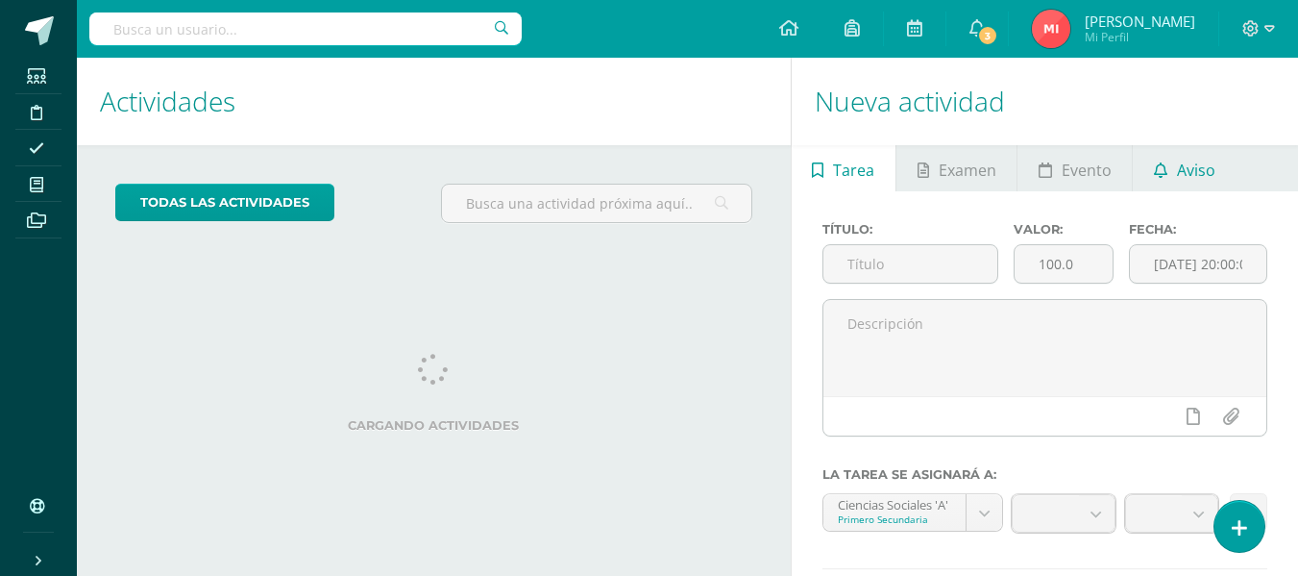
click at [1195, 169] on span "Aviso" at bounding box center [1196, 170] width 38 height 46
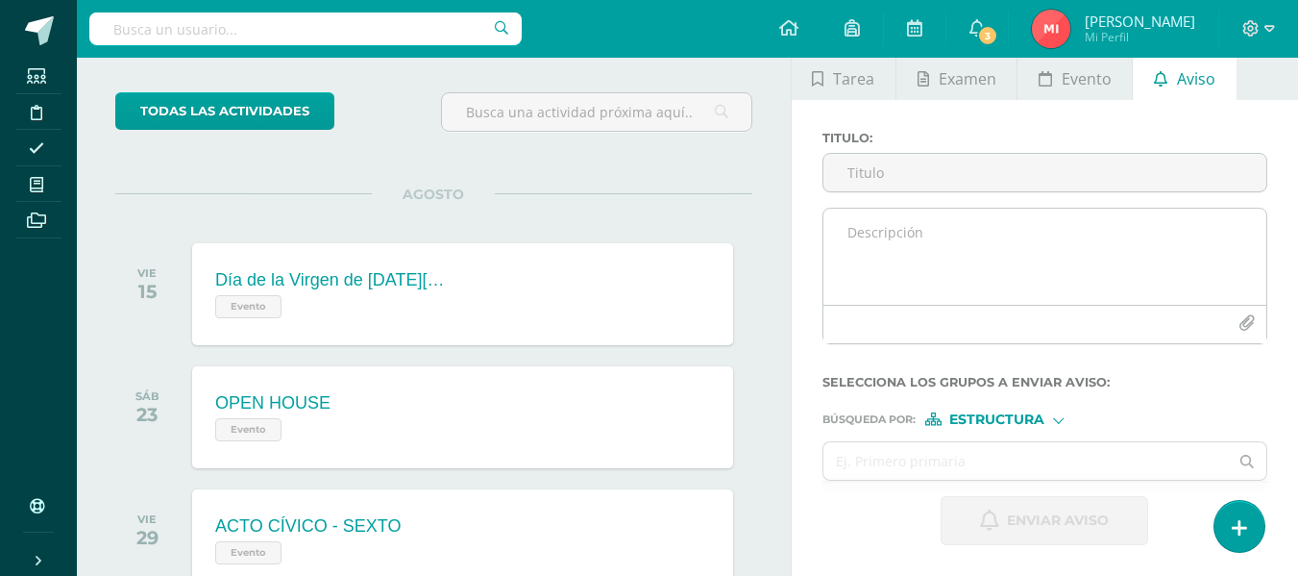
scroll to position [191, 0]
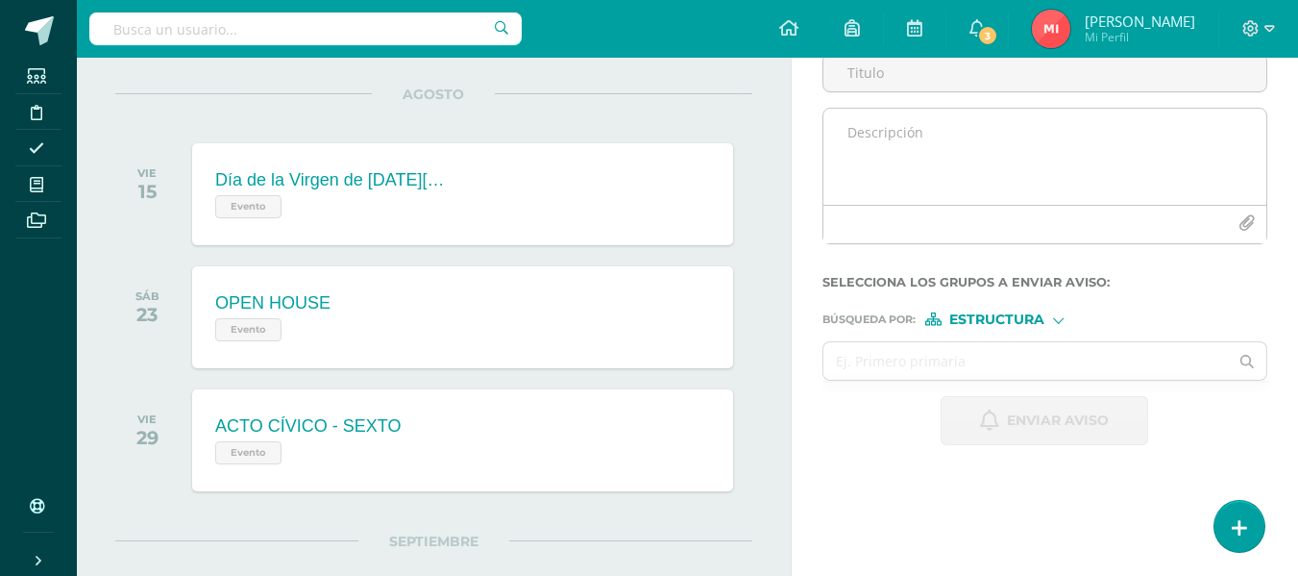
click at [885, 180] on textarea at bounding box center [1045, 157] width 443 height 96
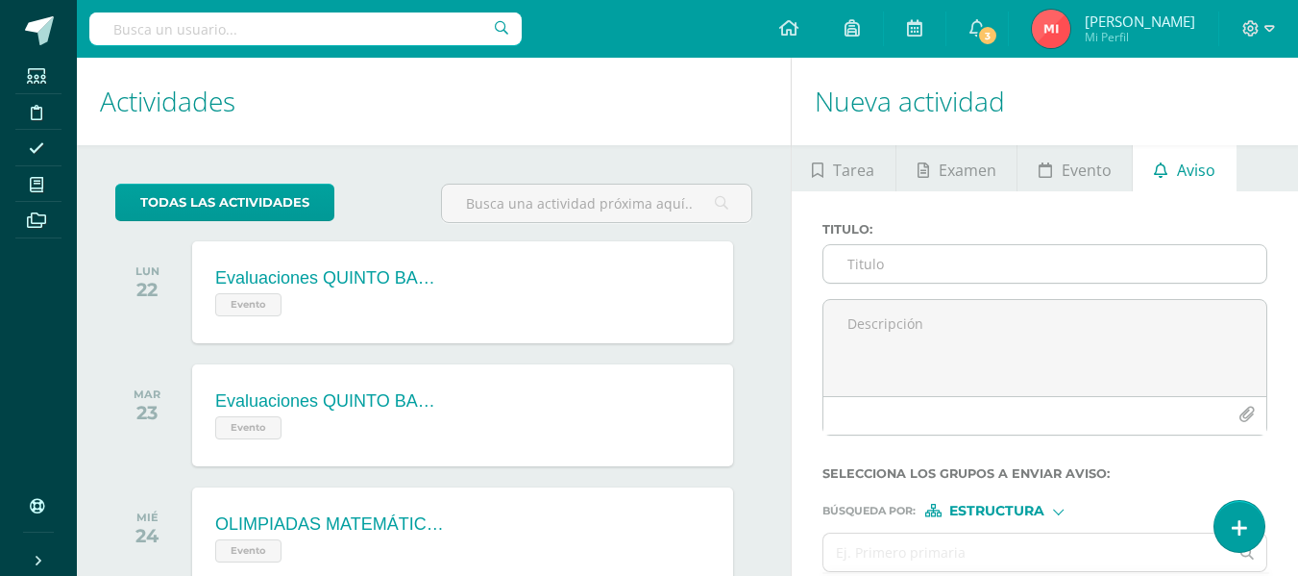
click at [856, 269] on input "Titulo :" at bounding box center [1045, 263] width 443 height 37
type input "F"
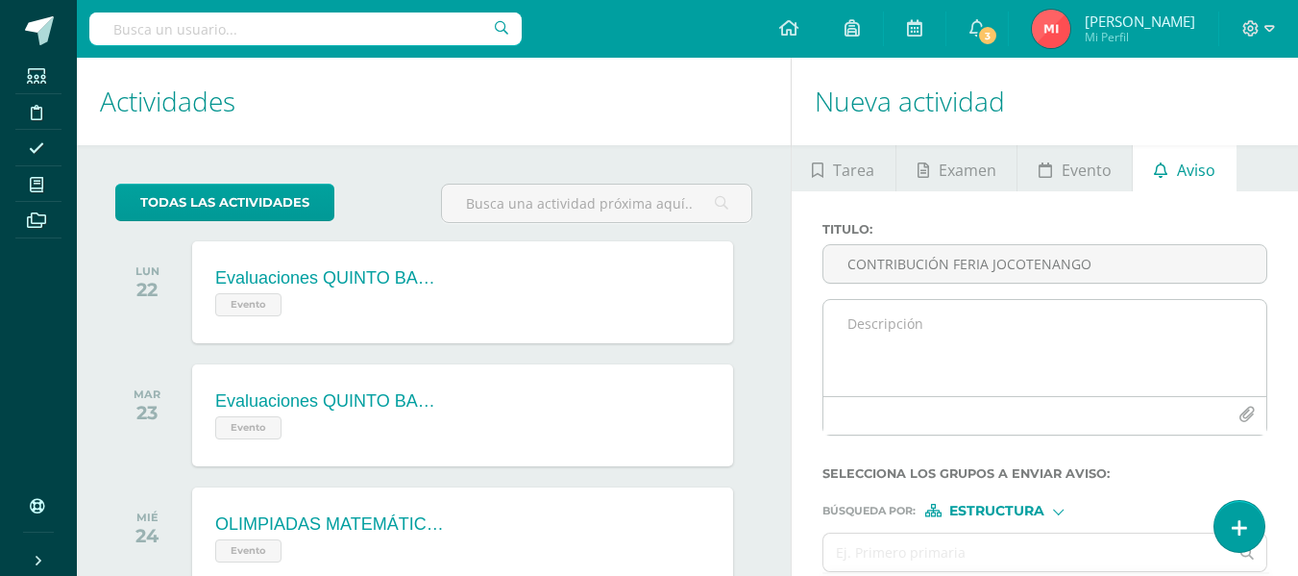
type input "CONTRIBUCIÓN FERIA JOCOTENANGO"
click at [919, 353] on textarea at bounding box center [1045, 348] width 443 height 96
click at [999, 323] on textarea "Buenas tardes por est emedio solicito de su apoyo para la compra" at bounding box center [1045, 348] width 443 height 96
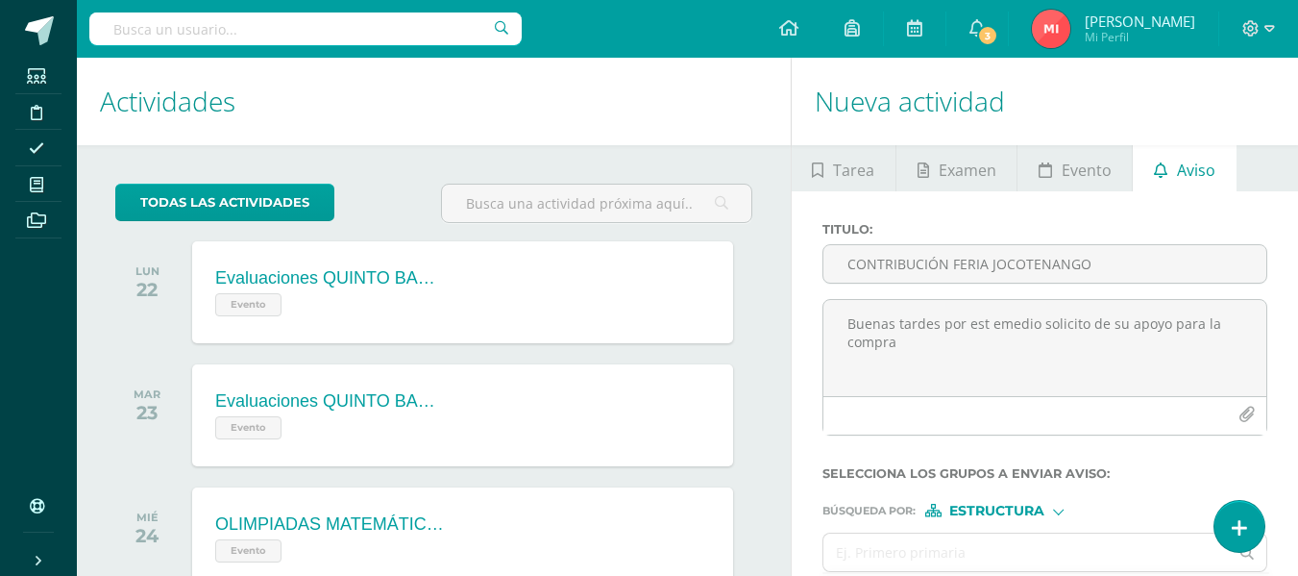
click at [0, 0] on lt-span "est e medio" at bounding box center [0, 0] width 0 height 0
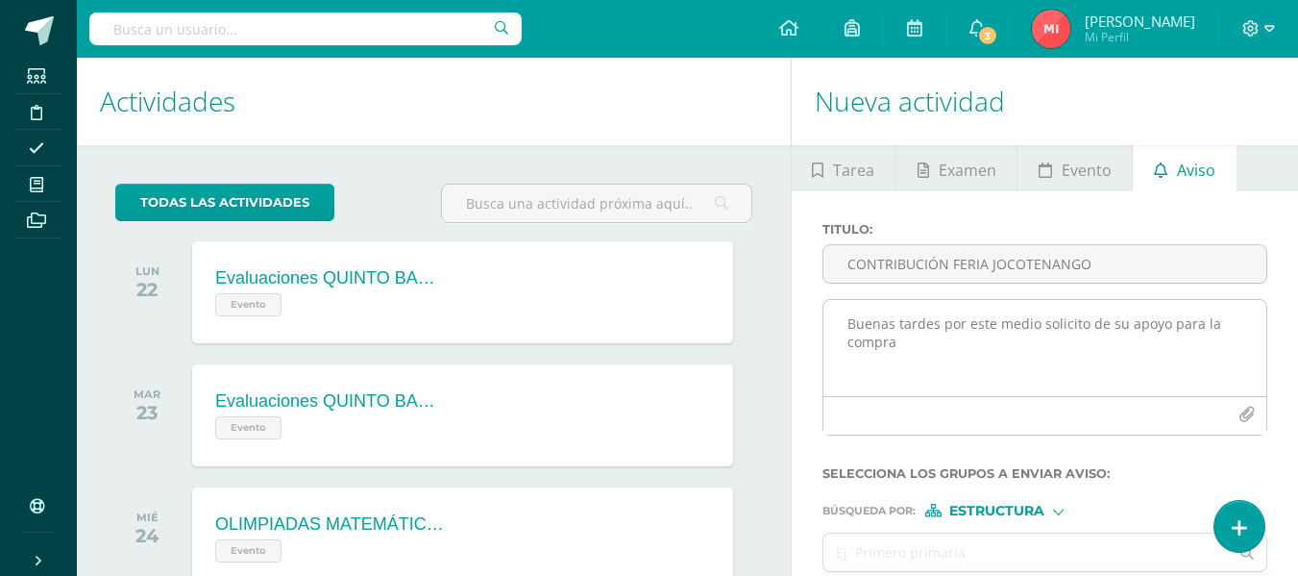
click at [976, 355] on textarea "Buenas tardes por este medio solicito de su apoyo para la compra" at bounding box center [1045, 348] width 443 height 96
click at [972, 348] on textarea "Buenas tardes por este medio solicito de su apoyo para la compra" at bounding box center [1045, 348] width 443 height 96
click at [965, 357] on textarea "Buenas tardes por este medio solicito de su apoyo para la compra" at bounding box center [1045, 348] width 443 height 96
click at [1017, 322] on textarea "Buenas tardes por este medio solicito de su apoyo para la compra de nuestros pr…" at bounding box center [1045, 348] width 443 height 96
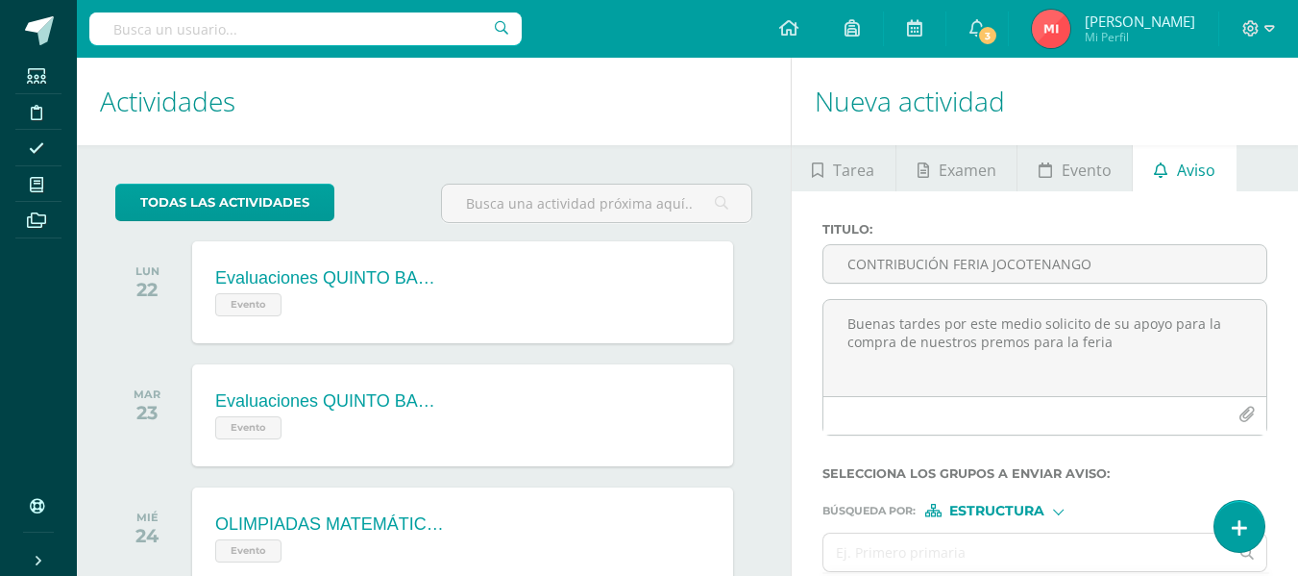
click at [0, 0] on lt-span "medio ," at bounding box center [0, 0] width 0 height 0
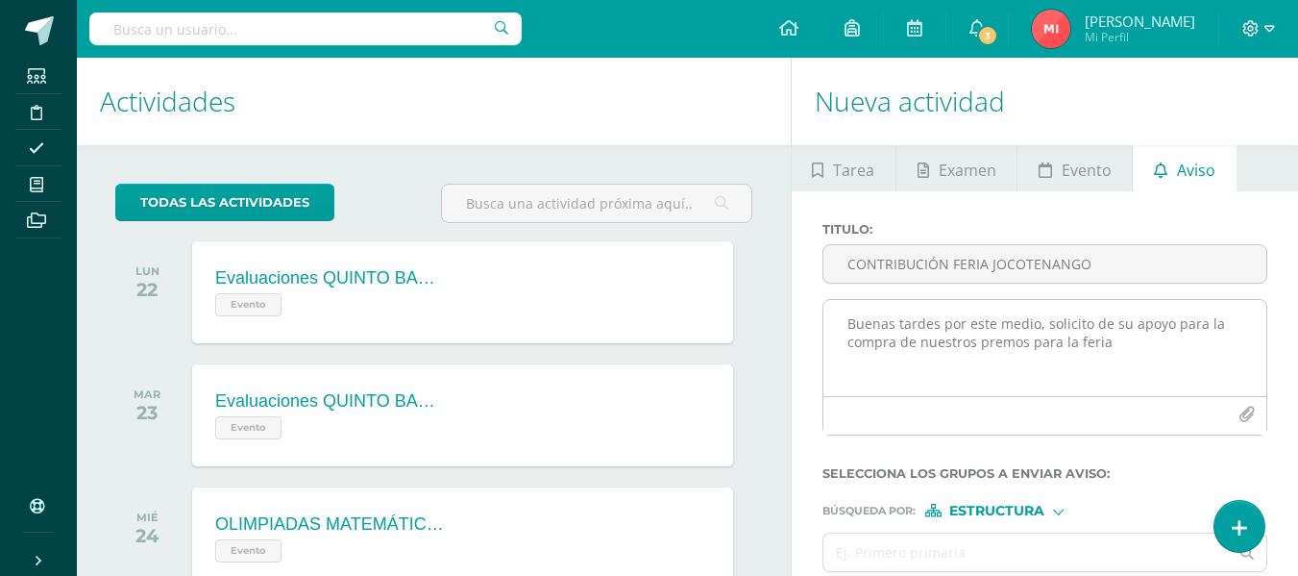
click at [1002, 341] on textarea "Buenas tardes por este medio, solicito de su apoyo para la compra de nuestros p…" at bounding box center [1045, 348] width 443 height 96
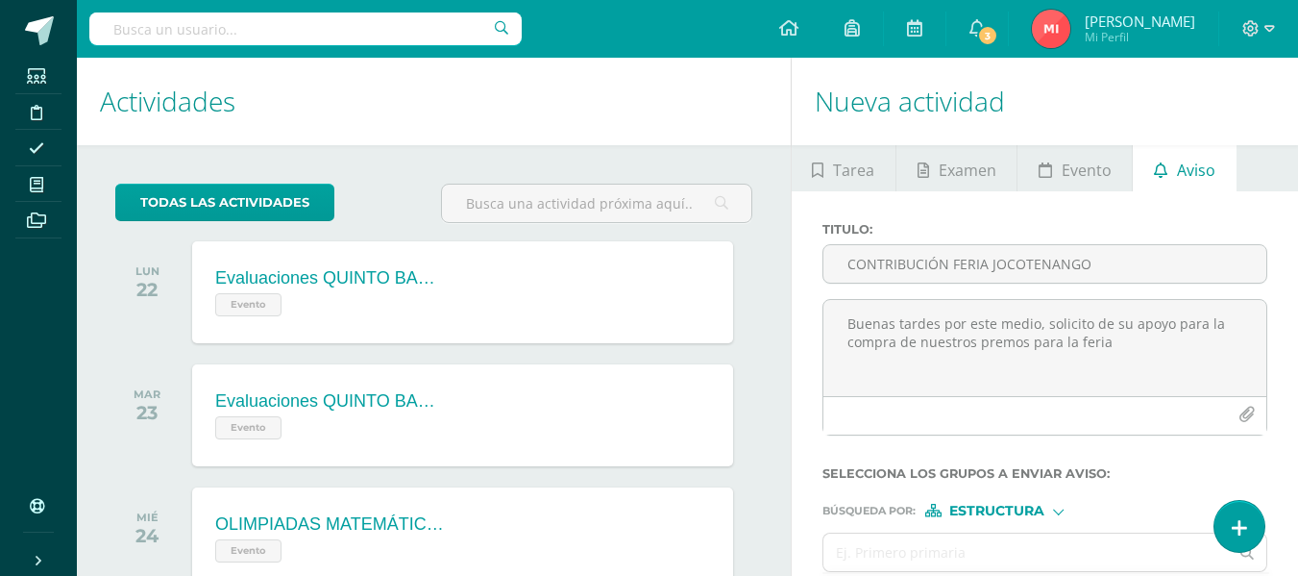
click at [0, 0] on lt-span "premios" at bounding box center [0, 0] width 0 height 0
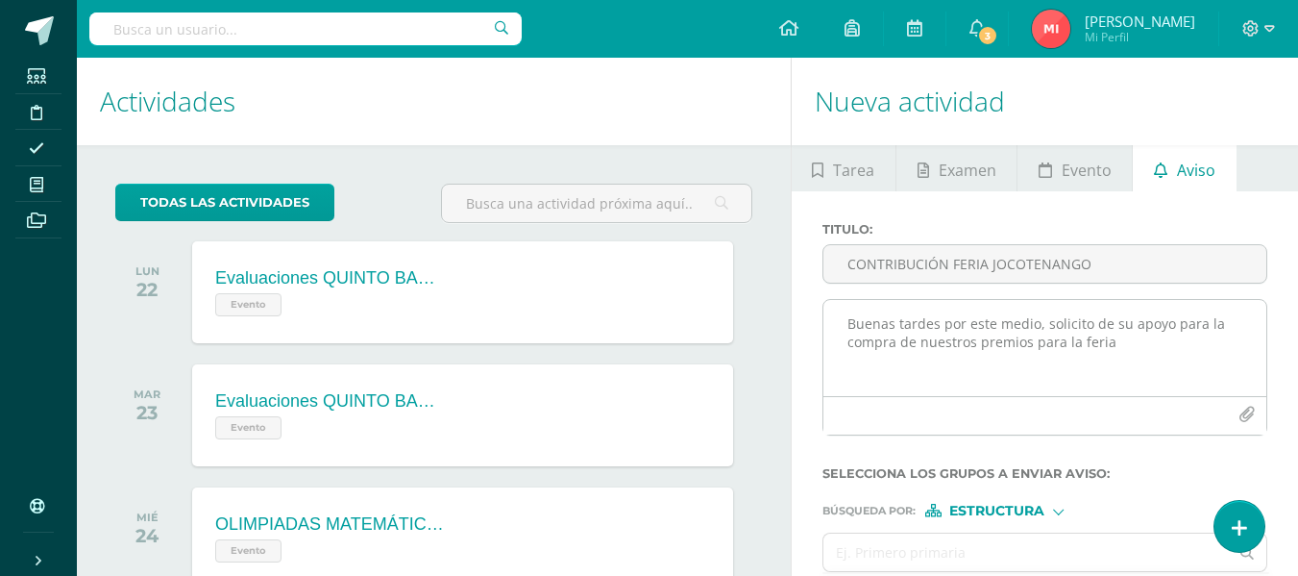
click at [1124, 349] on textarea "Buenas tardes por este medio, solicito de su apoyo para la compra de nuestros p…" at bounding box center [1045, 348] width 443 height 96
click at [954, 375] on textarea "Buenas tardes por este medio, solicito de su apoyo para la compra de nuestros p…" at bounding box center [1045, 348] width 443 height 96
click at [1122, 346] on textarea "Buenas tardes por este medio, solicito de su apoyo para la compra de nuestros p…" at bounding box center [1045, 348] width 443 height 96
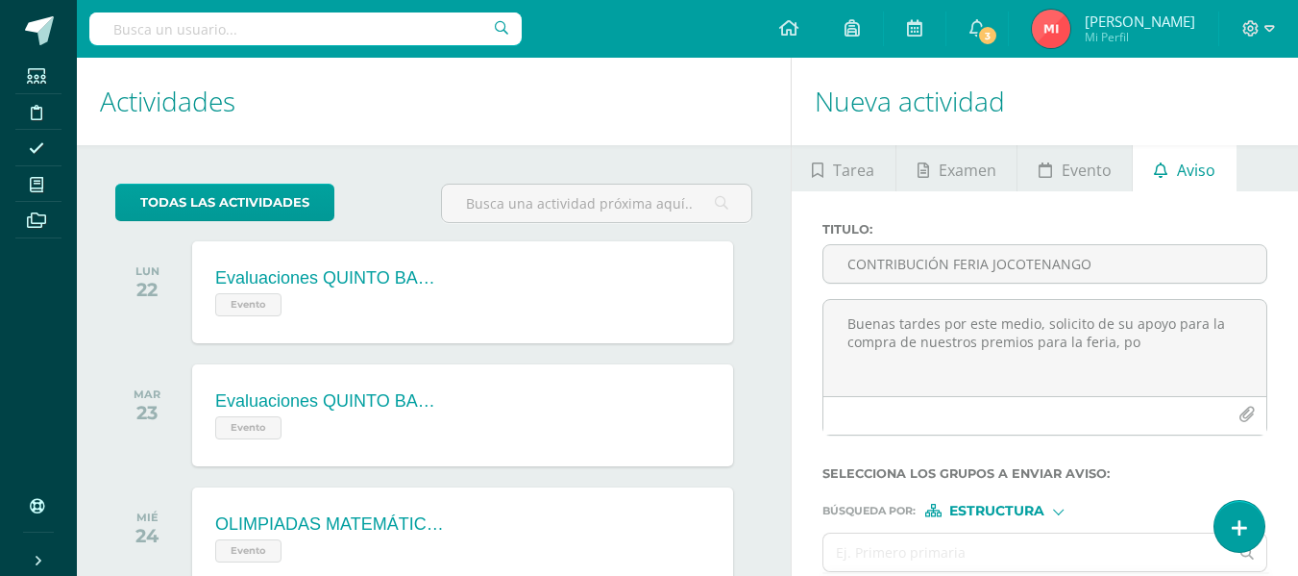
click at [0, 0] on lt-span "por" at bounding box center [0, 0] width 0 height 0
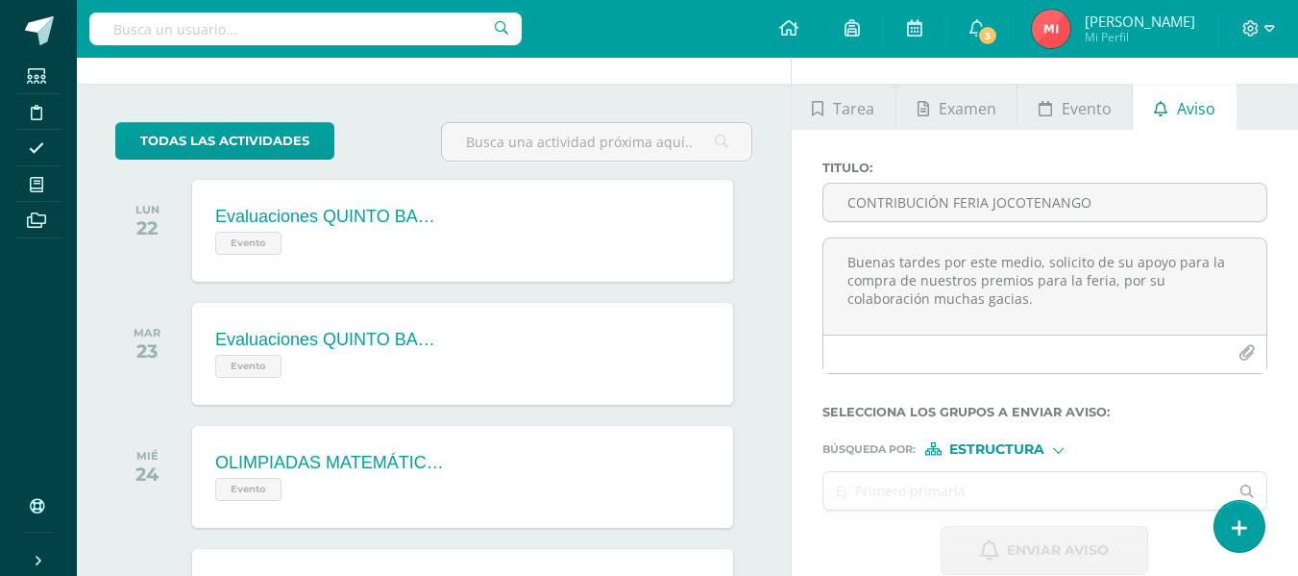
scroll to position [96, 0]
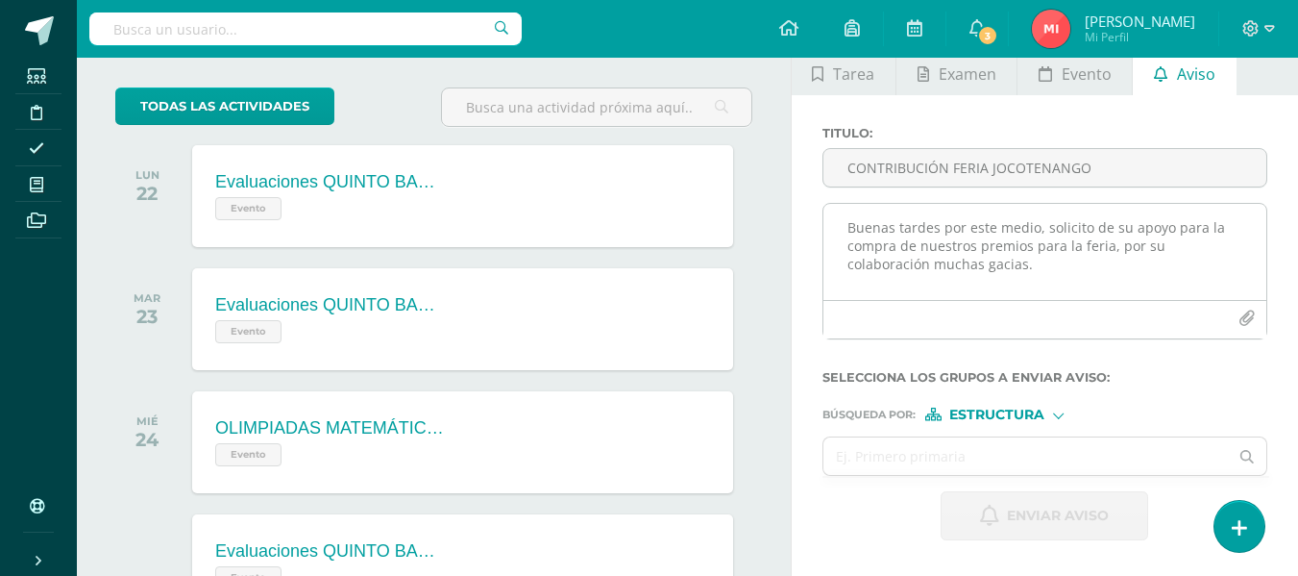
click at [923, 264] on textarea "Buenas tardes por este medio, solicito de su apoyo para la compra de nuestros p…" at bounding box center [1045, 252] width 443 height 96
drag, startPoint x: 923, startPoint y: 264, endPoint x: 915, endPoint y: 269, distance: 9.9
click at [915, 269] on textarea "Buenas tardes por este medio, solicito de su apoyo para la compra de nuestros p…" at bounding box center [1045, 252] width 443 height 96
click at [922, 262] on textarea "Buenas tardes por este medio, solicito de su apoyo para la compra de nuestros p…" at bounding box center [1045, 252] width 443 height 96
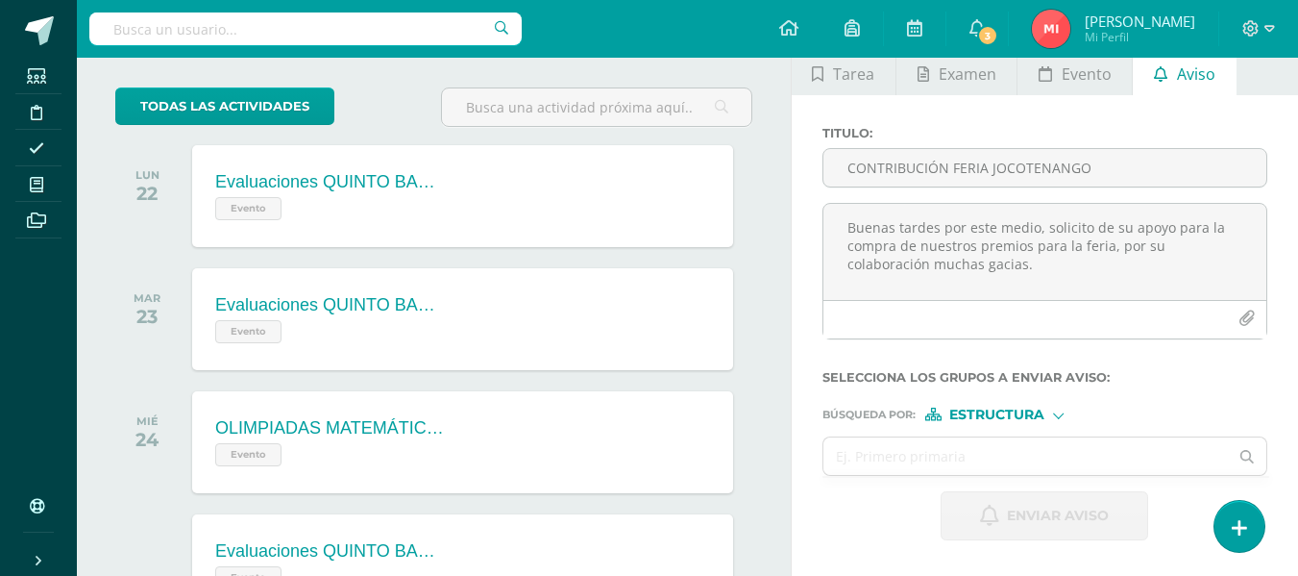
click at [0, 0] on lt-span "gracias" at bounding box center [0, 0] width 0 height 0
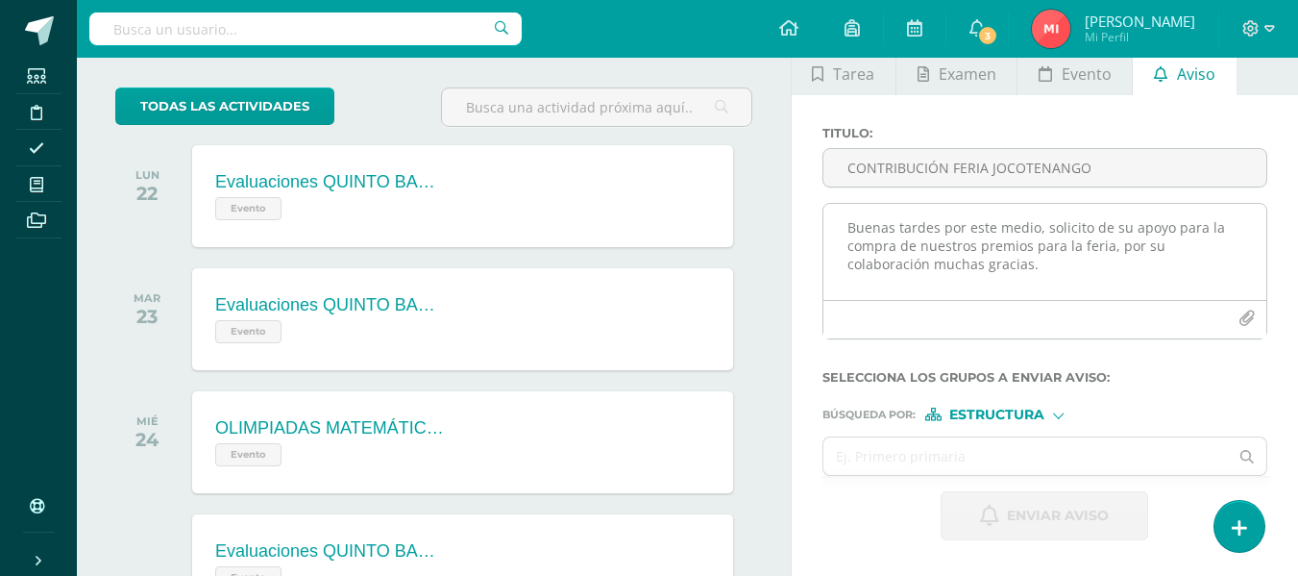
click at [1242, 313] on icon "button" at bounding box center [1247, 318] width 16 height 16
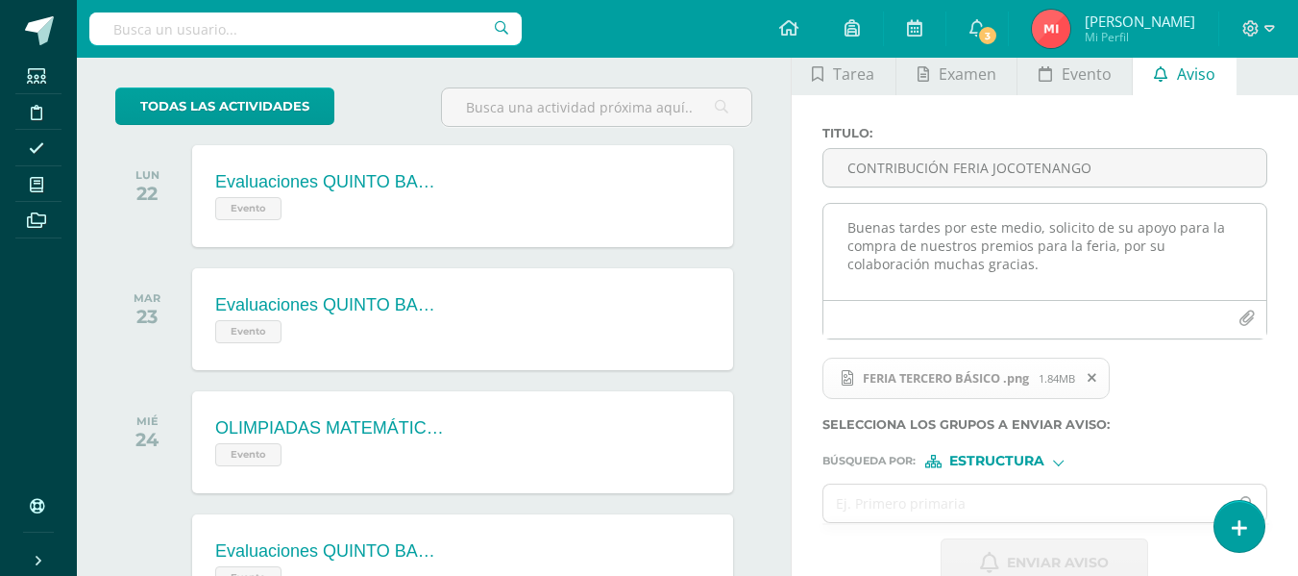
click at [1186, 246] on textarea "Buenas tardes por este medio, solicito de su apoyo para la compra de nuestros p…" at bounding box center [1045, 252] width 443 height 96
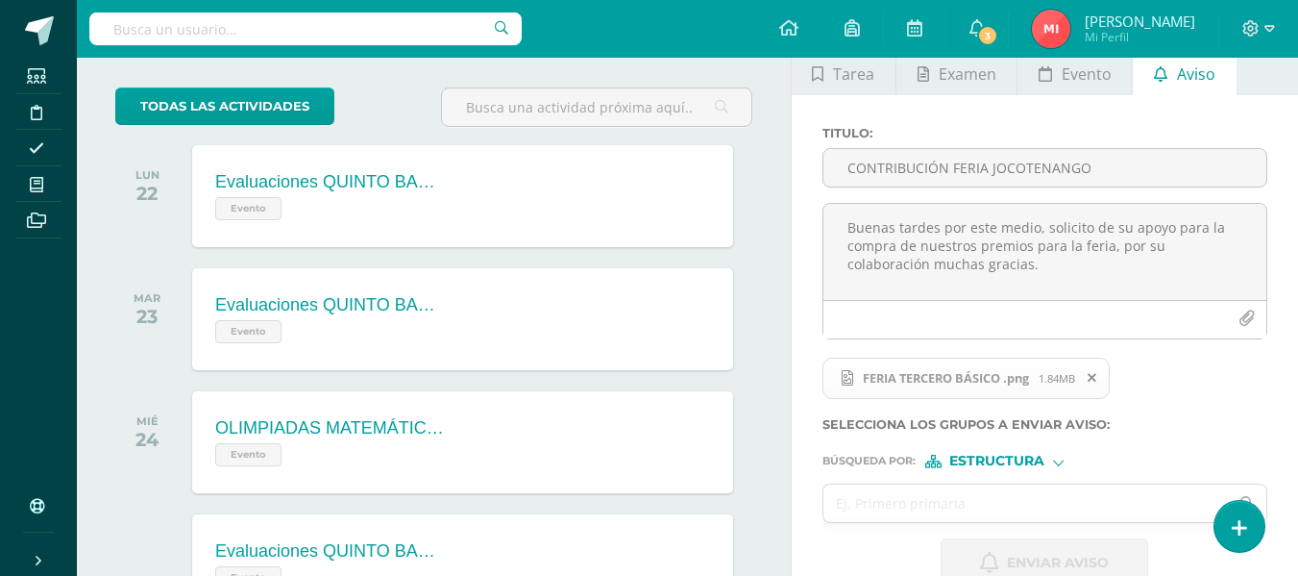
click at [0, 0] on lt-span "colaboración ," at bounding box center [0, 0] width 0 height 0
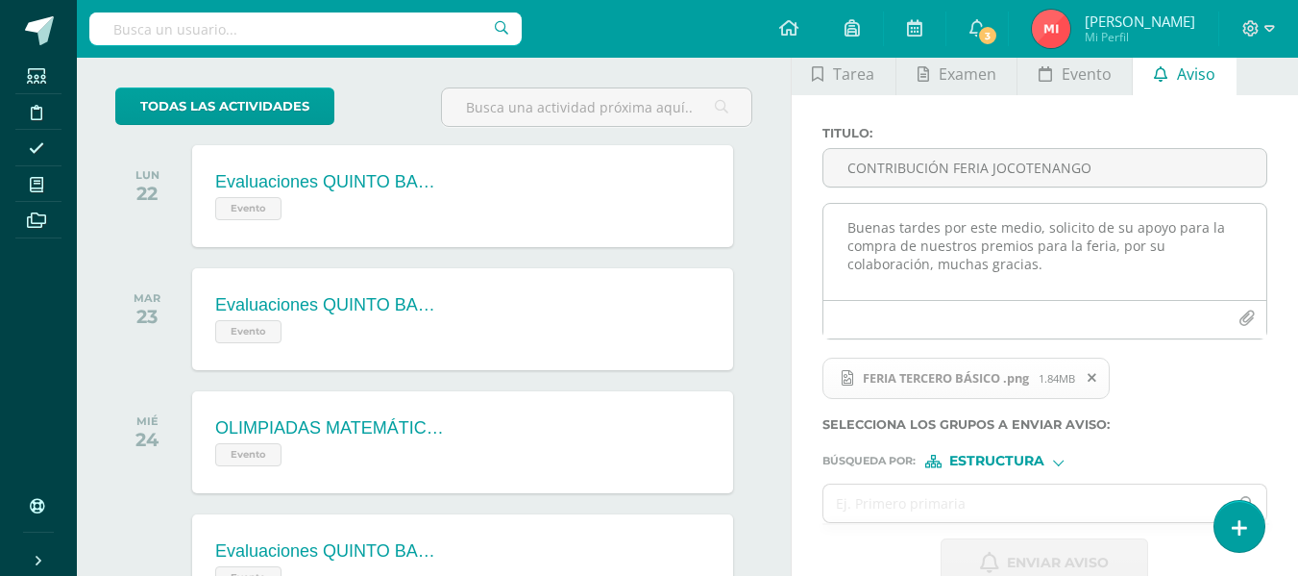
click at [972, 264] on textarea "Buenas tardes por este medio, solicito de su apoyo para la compra de nuestros p…" at bounding box center [1045, 252] width 443 height 96
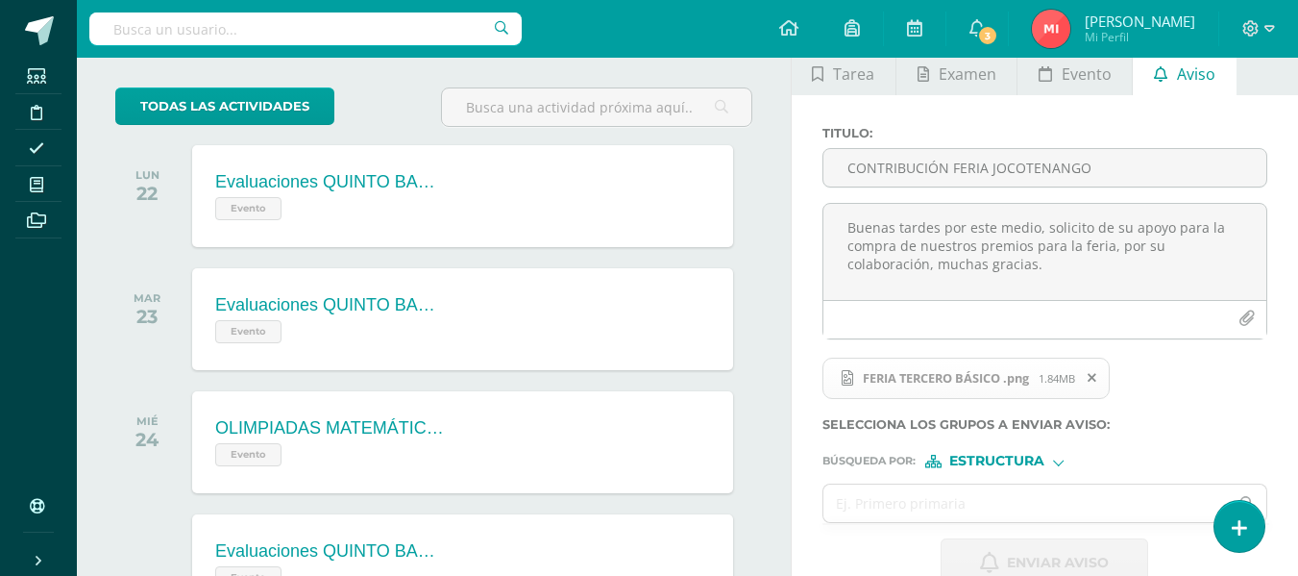
type textarea "Buenas tardes por este medio, solicito de su apoyo para la compra de nuestros p…"
click at [1050, 463] on div "Estructura" at bounding box center [997, 461] width 144 height 13
drag, startPoint x: 1003, startPoint y: 480, endPoint x: 880, endPoint y: 480, distance: 123.0
click at [1000, 480] on span "Estructura" at bounding box center [1020, 485] width 95 height 11
drag, startPoint x: 872, startPoint y: 512, endPoint x: 844, endPoint y: 502, distance: 29.8
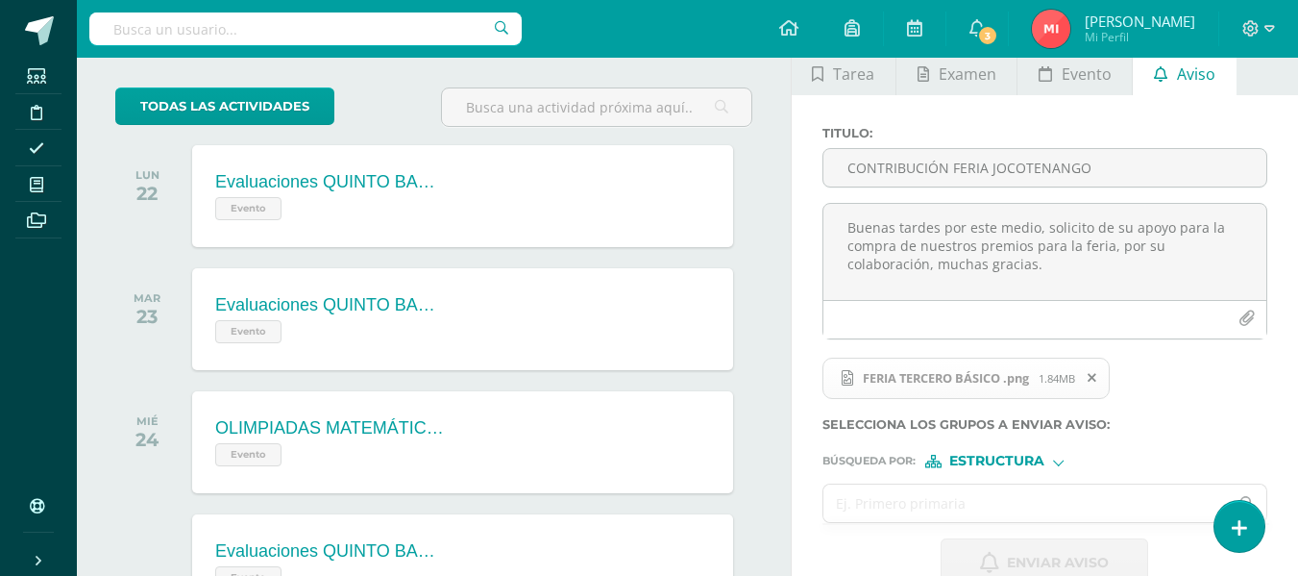
click at [855, 509] on input "text" at bounding box center [1027, 502] width 406 height 37
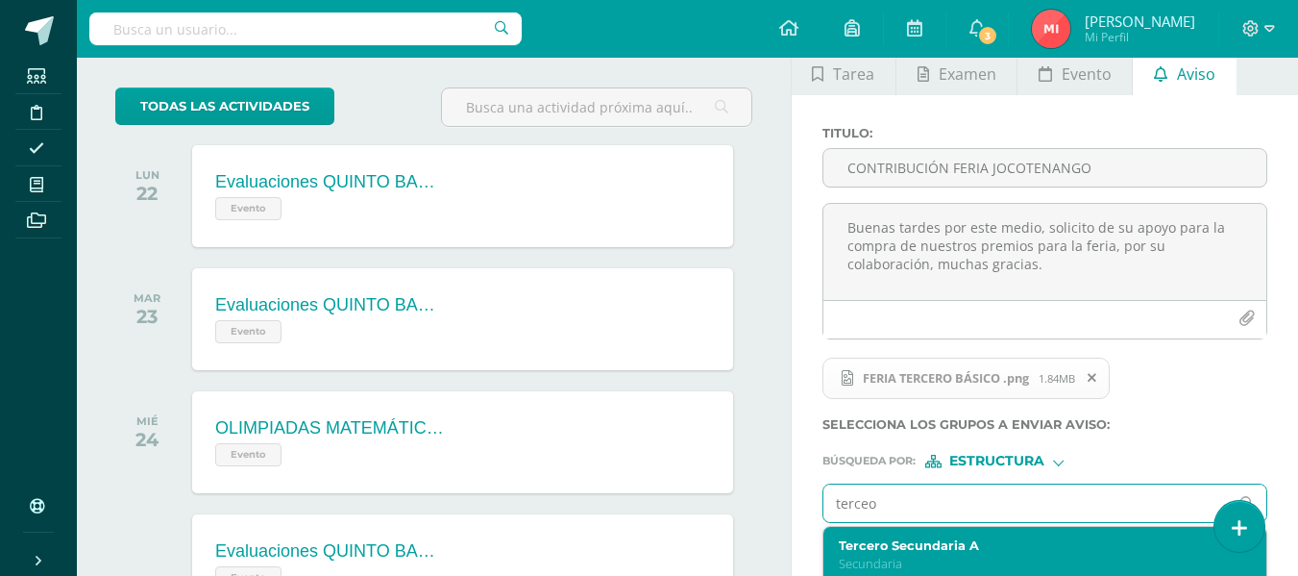
type input "terceo"
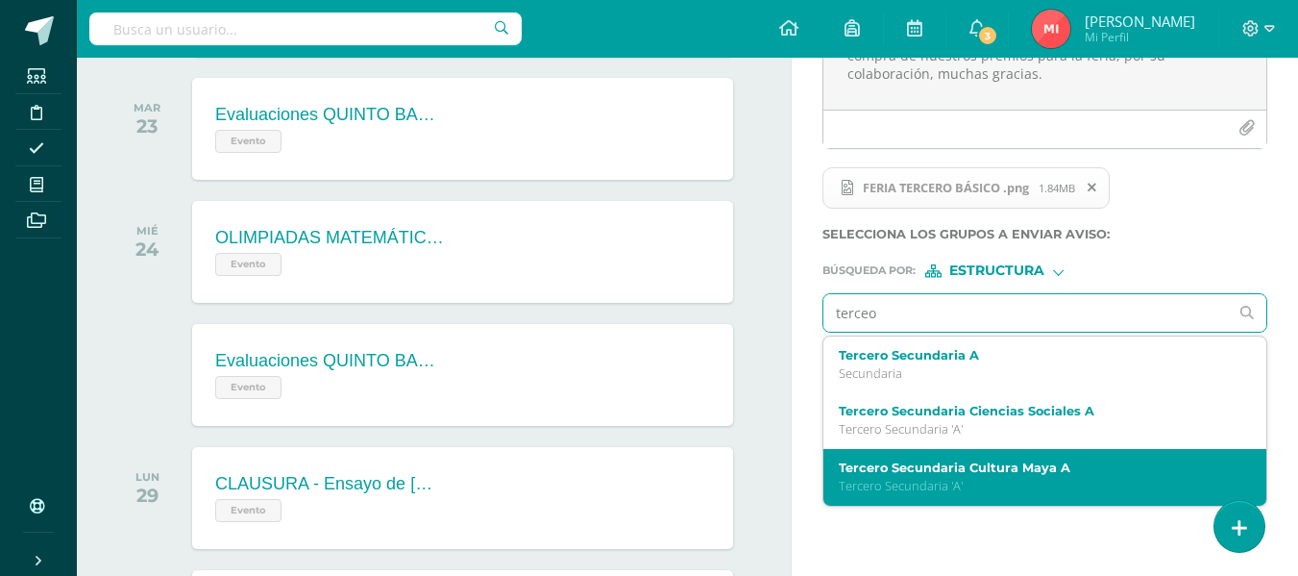
scroll to position [288, 0]
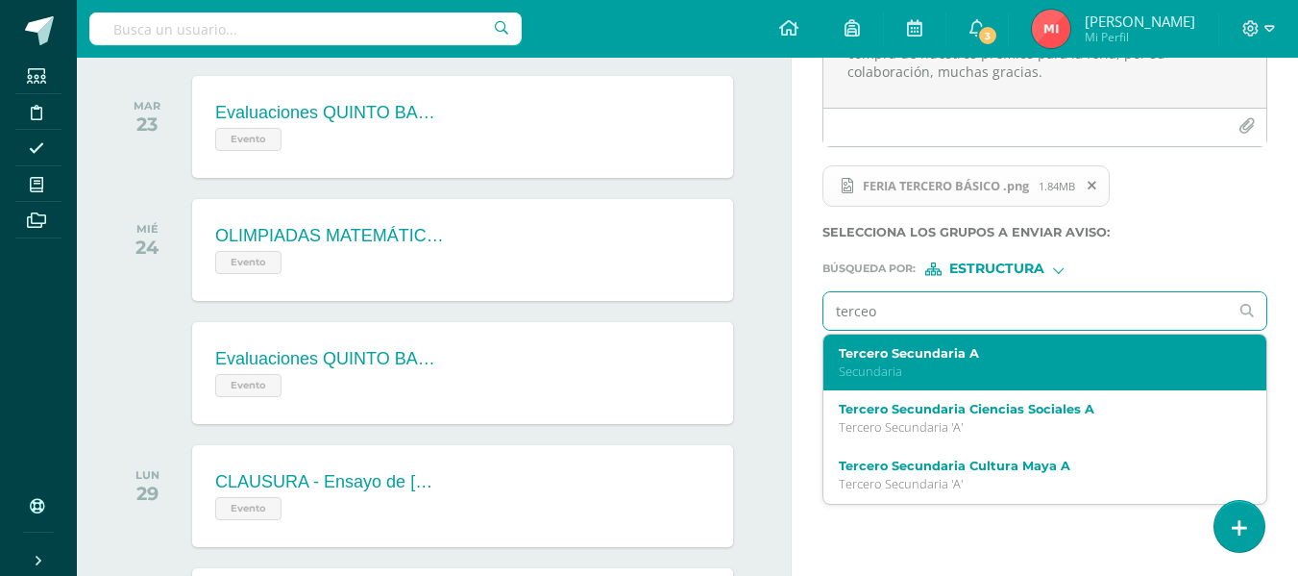
click at [896, 381] on div "Tercero Secundaria A Secundaria" at bounding box center [1045, 362] width 443 height 57
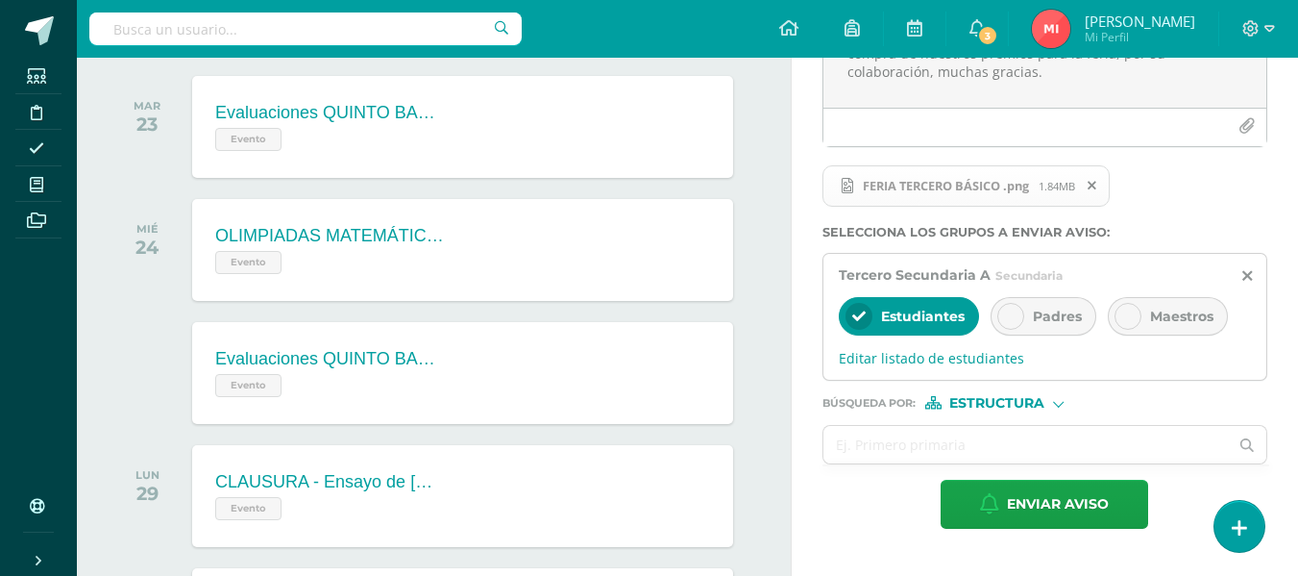
click at [1023, 315] on div "Padres" at bounding box center [1044, 316] width 106 height 38
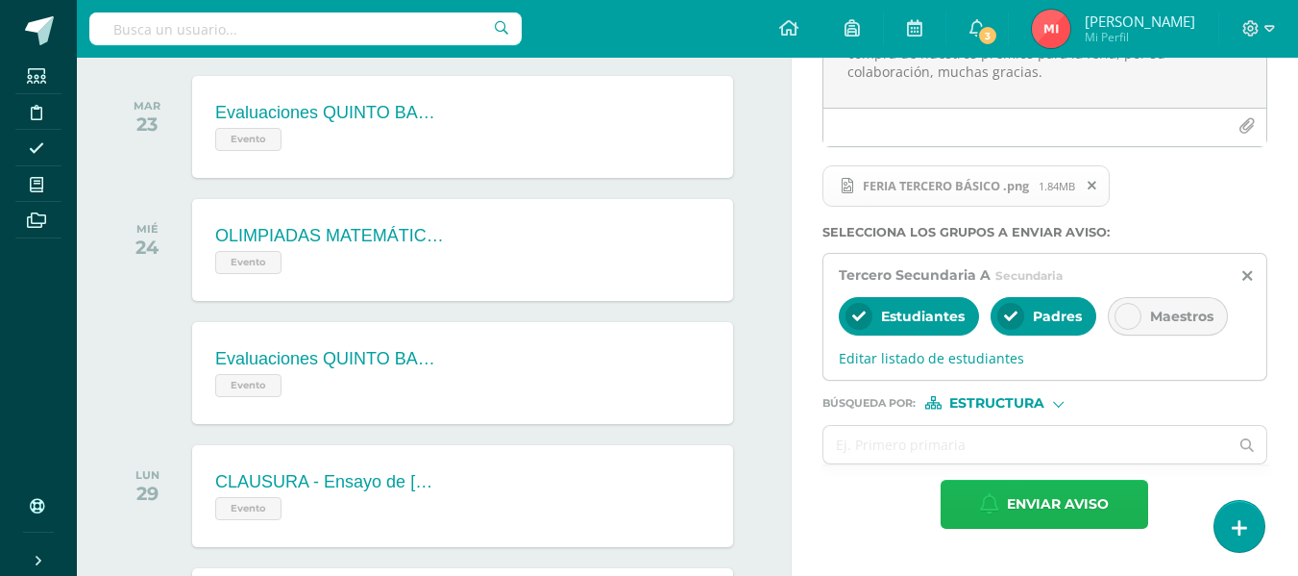
click at [1027, 505] on span "Enviar aviso" at bounding box center [1058, 503] width 102 height 47
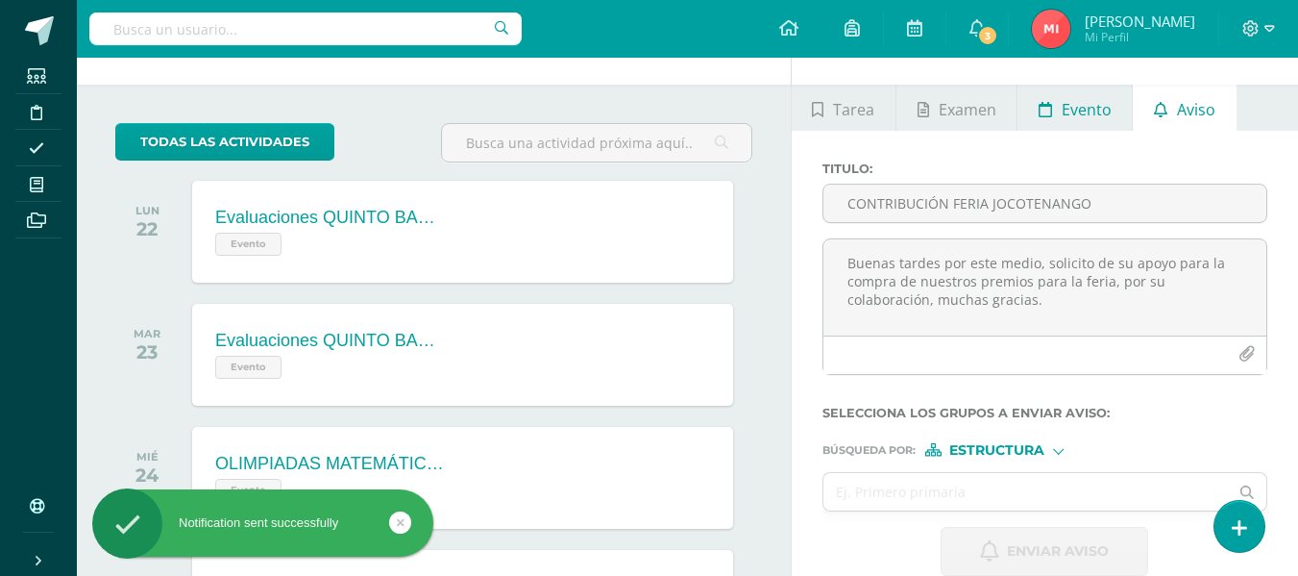
scroll to position [0, 0]
